Goal: Transaction & Acquisition: Purchase product/service

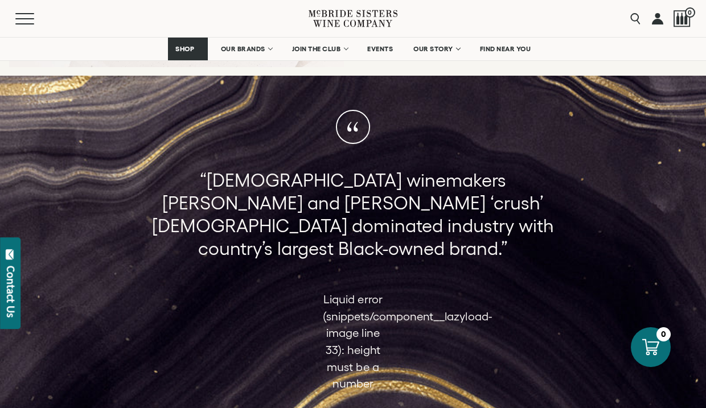
scroll to position [266, 0]
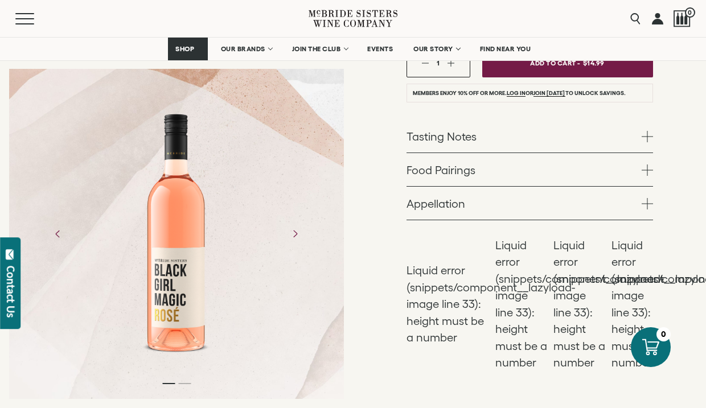
click at [182, 286] on div at bounding box center [176, 234] width 89 height 256
click at [304, 231] on icon "Next" at bounding box center [295, 234] width 20 height 20
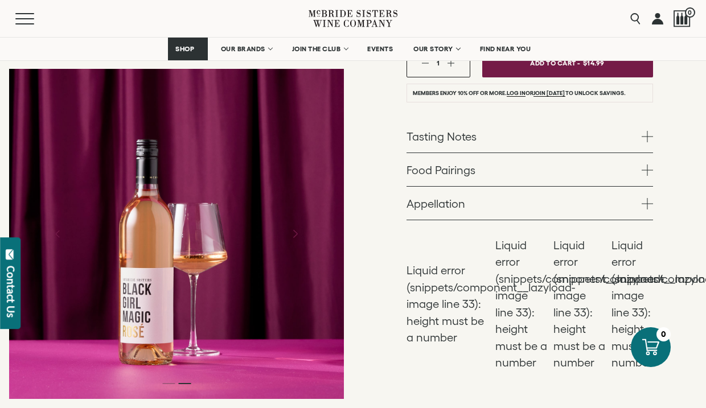
click at [305, 233] on icon "Next" at bounding box center [295, 234] width 20 height 20
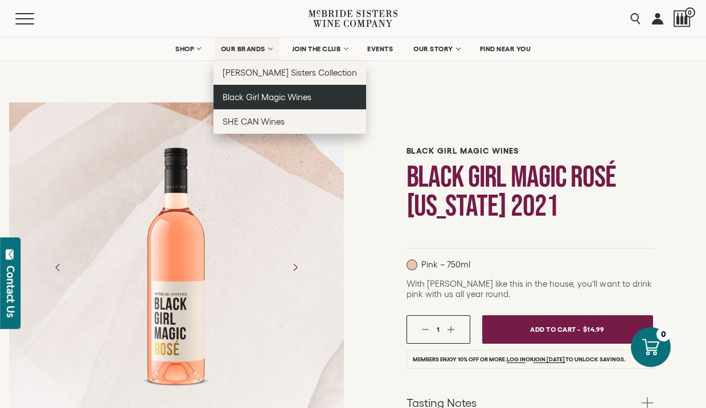
click at [264, 97] on span "Black Girl Magic Wines" at bounding box center [267, 97] width 89 height 10
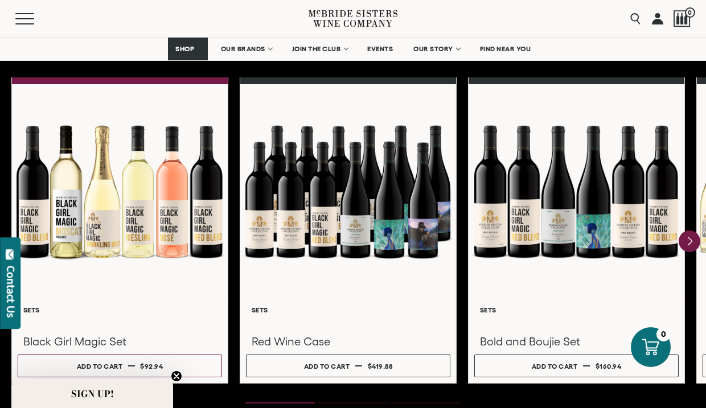
scroll to position [1528, 0]
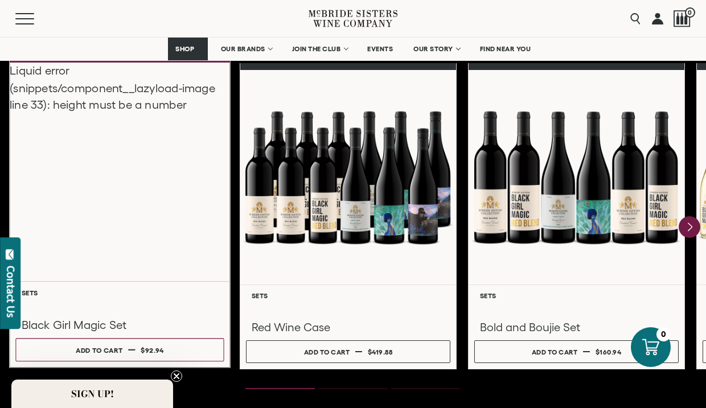
click at [143, 210] on div "Liquid error (snippets/component__lazyload-image line 33): height must be a num…" at bounding box center [120, 172] width 220 height 219
